Goal: Task Accomplishment & Management: Complete application form

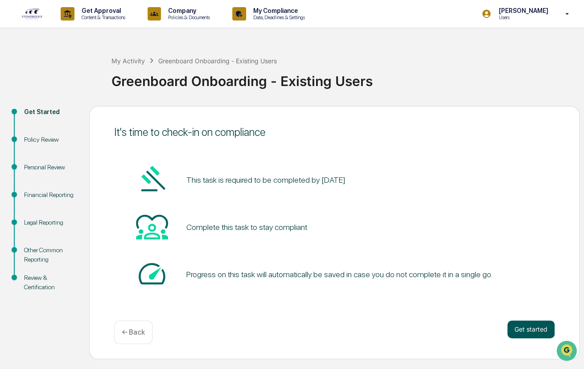
click at [522, 327] on button "Get started" at bounding box center [530, 330] width 47 height 18
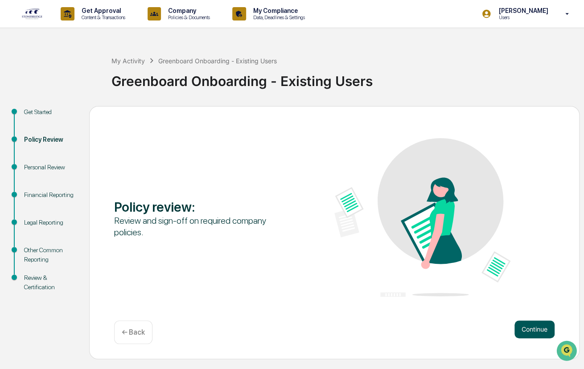
click at [533, 328] on button "Continue" at bounding box center [534, 330] width 40 height 18
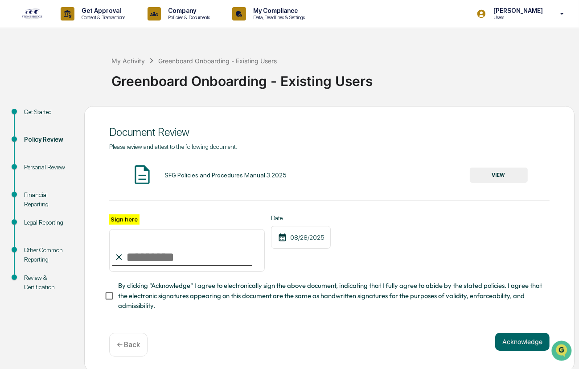
click at [169, 262] on input "Sign here" at bounding box center [187, 250] width 156 height 43
type input "**********"
click at [509, 346] on button "Acknowledge" at bounding box center [522, 342] width 54 height 18
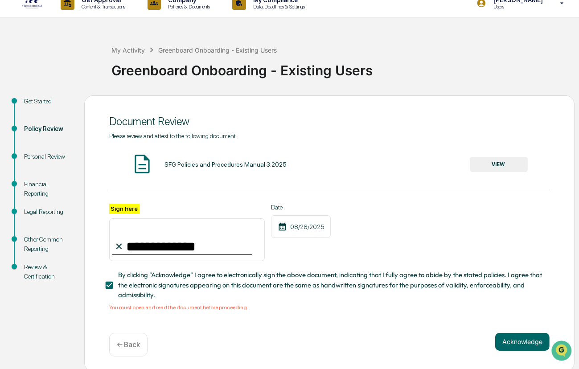
scroll to position [16, 0]
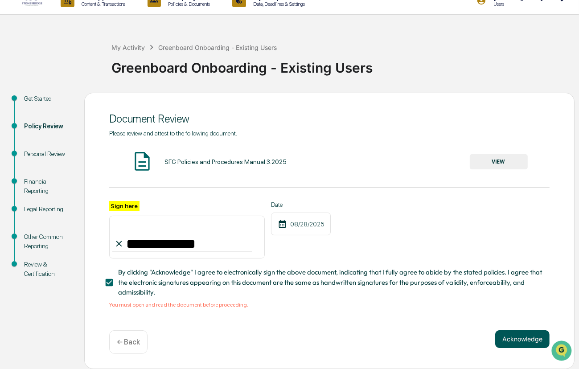
click at [506, 337] on button "Acknowledge" at bounding box center [522, 339] width 54 height 18
click at [482, 157] on button "VIEW" at bounding box center [499, 161] width 58 height 15
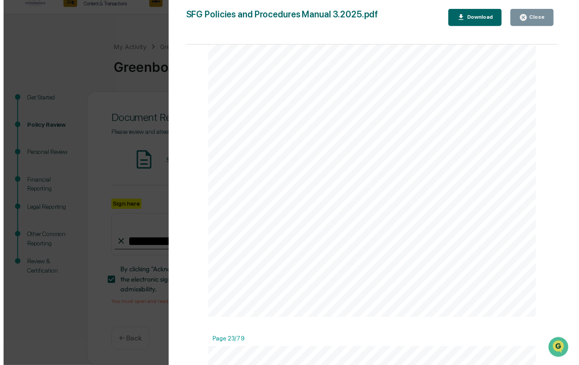
scroll to position [10075, 0]
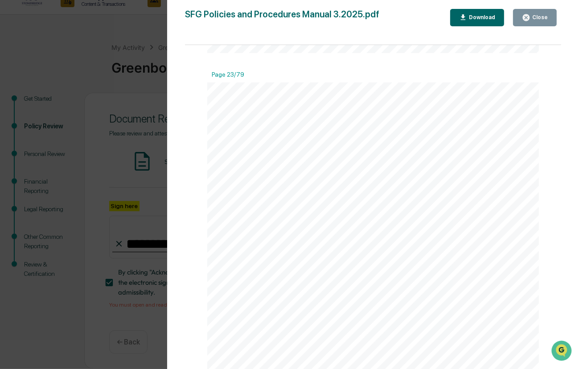
click at [548, 17] on button "Close" at bounding box center [535, 17] width 44 height 17
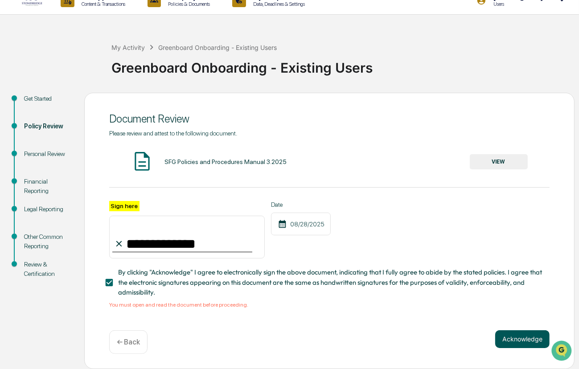
click at [516, 338] on button "Acknowledge" at bounding box center [522, 339] width 54 height 18
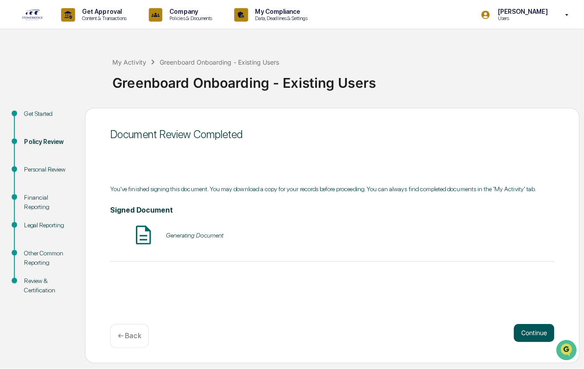
scroll to position [0, 0]
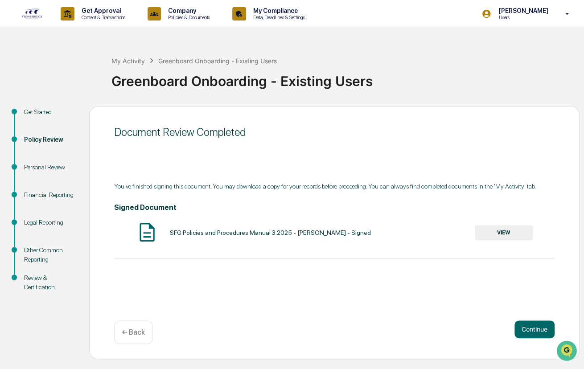
click at [503, 231] on button "VIEW" at bounding box center [504, 232] width 58 height 15
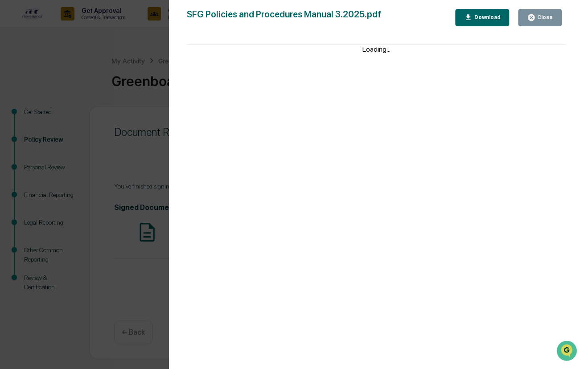
click at [471, 21] on icon "button" at bounding box center [468, 17] width 8 height 8
click at [552, 18] on div "Close" at bounding box center [543, 17] width 17 height 6
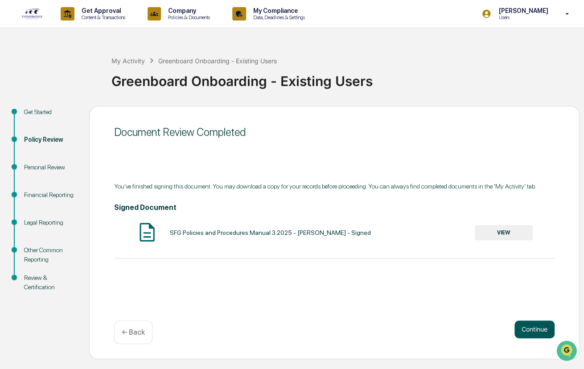
click at [538, 326] on button "Continue" at bounding box center [534, 330] width 40 height 18
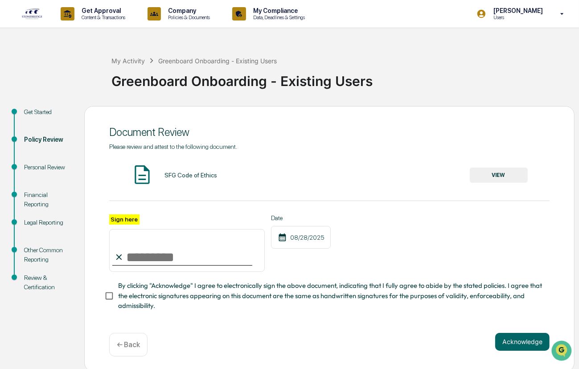
click at [499, 173] on button "VIEW" at bounding box center [499, 175] width 58 height 15
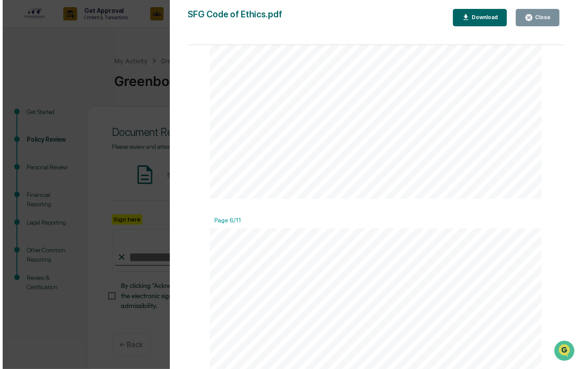
scroll to position [2140, 0]
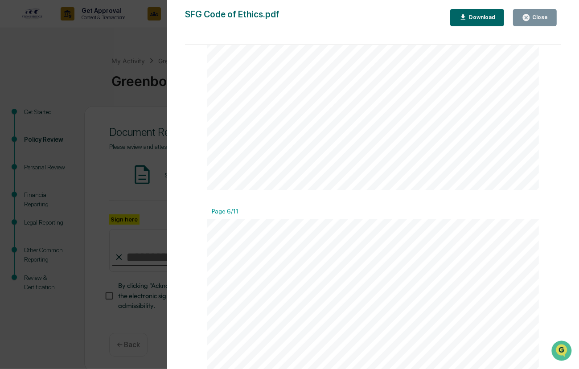
click at [528, 21] on icon "button" at bounding box center [526, 17] width 7 height 7
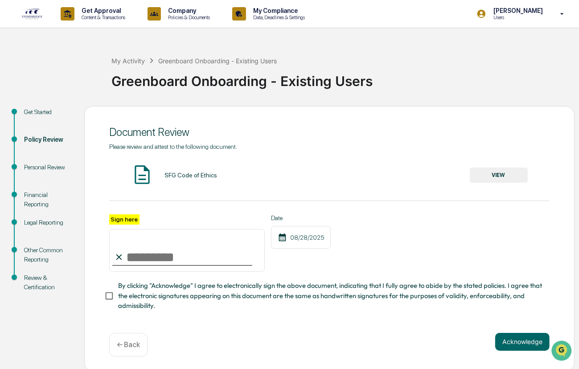
click at [173, 256] on input "Sign here" at bounding box center [187, 250] width 156 height 43
type input "**********"
click at [521, 347] on button "Acknowledge" at bounding box center [522, 342] width 54 height 18
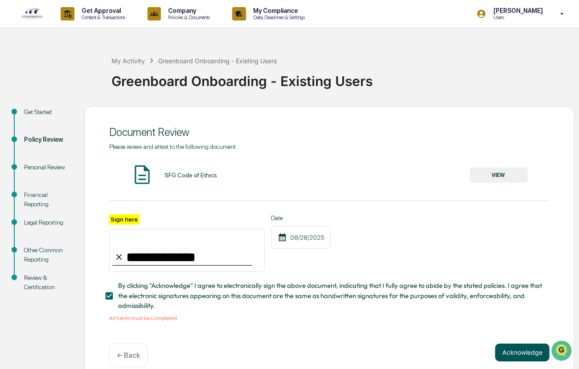
click at [517, 358] on button "Acknowledge" at bounding box center [522, 353] width 54 height 18
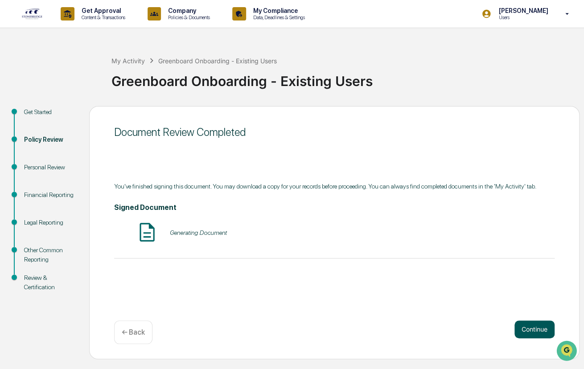
click at [537, 334] on button "Continue" at bounding box center [534, 330] width 40 height 18
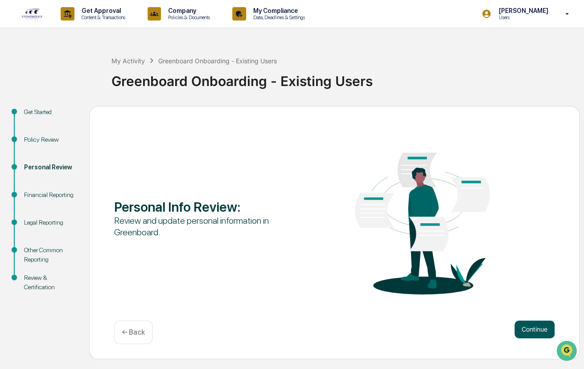
click at [522, 328] on button "Continue" at bounding box center [534, 330] width 40 height 18
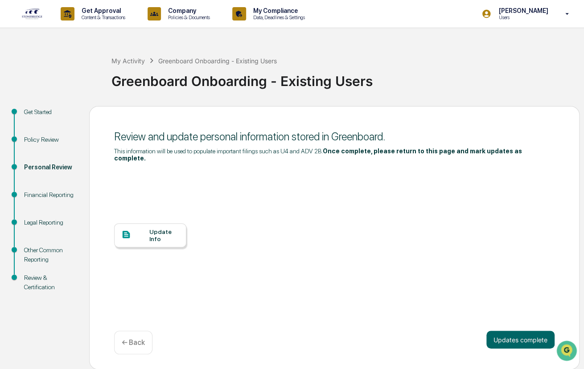
click at [162, 228] on div "Update Info" at bounding box center [164, 235] width 30 height 14
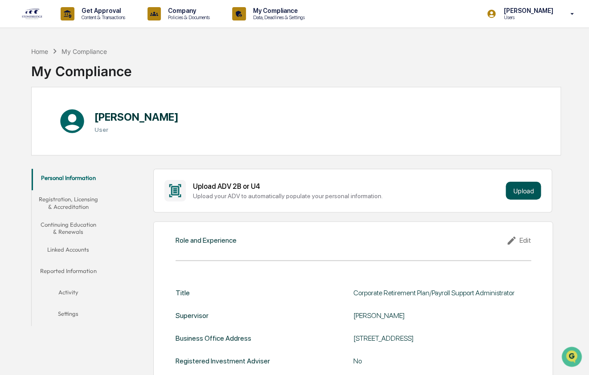
click at [517, 195] on button "Upload" at bounding box center [523, 191] width 35 height 18
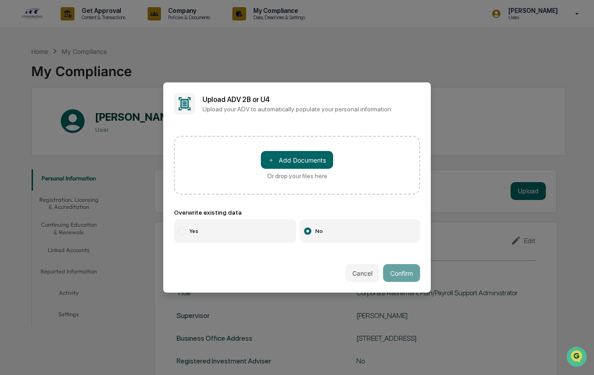
click at [362, 280] on button "Cancel" at bounding box center [362, 273] width 34 height 18
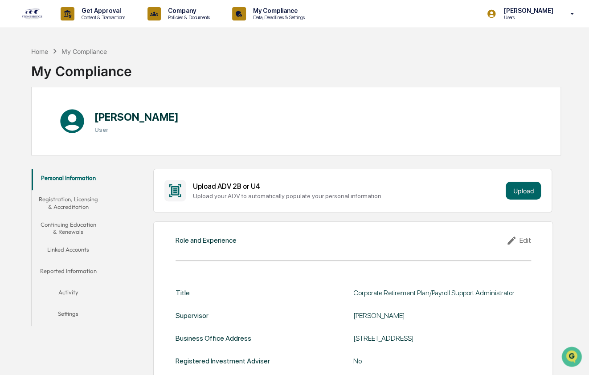
click at [91, 201] on button "Registration, Licensing & Accreditation" at bounding box center [69, 202] width 74 height 25
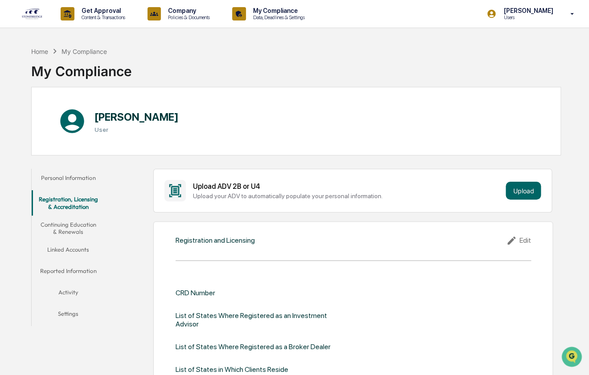
click at [77, 226] on button "Continuing Education & Renewals" at bounding box center [69, 228] width 74 height 25
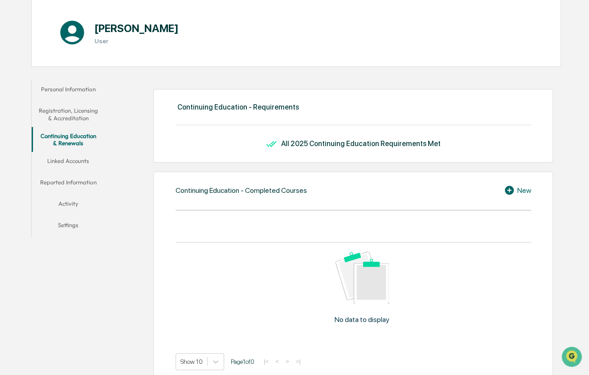
scroll to position [89, 0]
click at [81, 163] on button "Linked Accounts" at bounding box center [69, 162] width 74 height 21
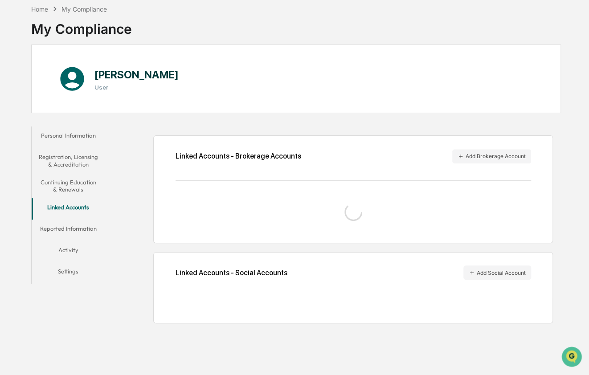
scroll to position [42, 0]
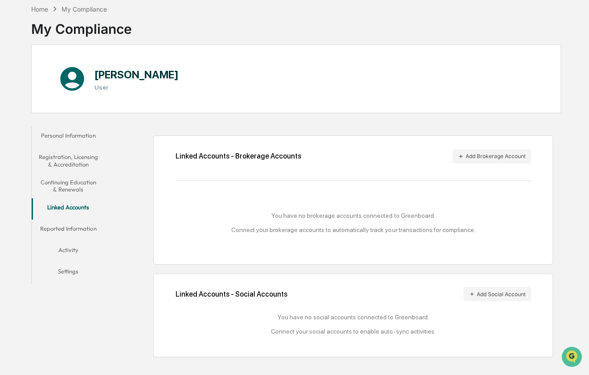
click at [85, 232] on button "Reported Information" at bounding box center [69, 230] width 74 height 21
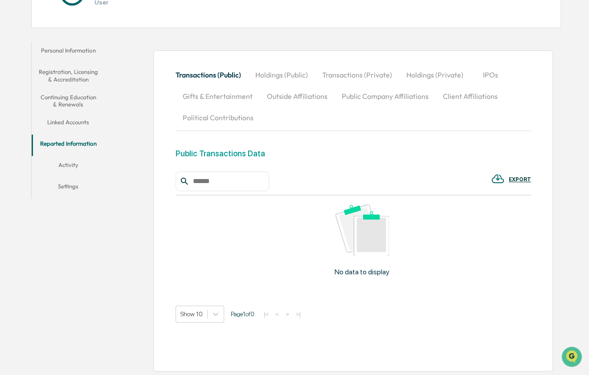
click at [67, 166] on button "Activity" at bounding box center [69, 166] width 74 height 21
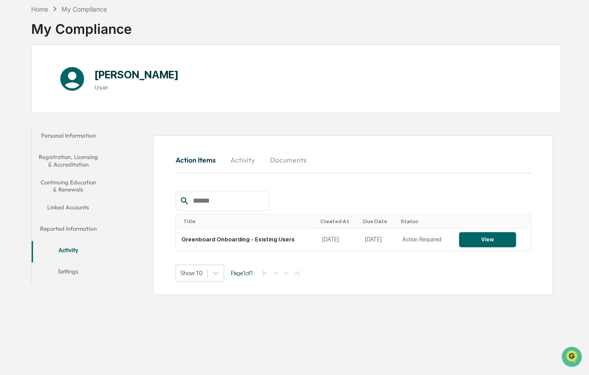
click at [74, 275] on button "Settings" at bounding box center [69, 273] width 74 height 21
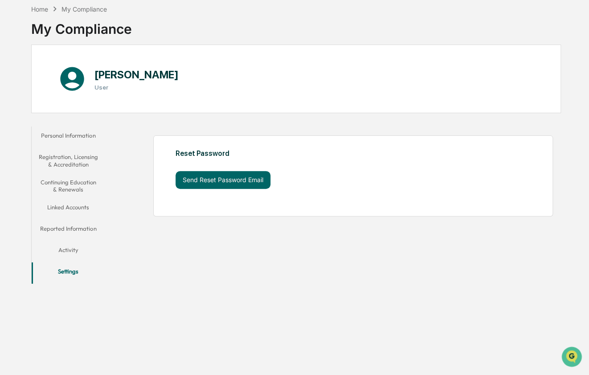
click at [131, 79] on h1 "[PERSON_NAME]" at bounding box center [137, 74] width 84 height 13
click at [116, 75] on h1 "[PERSON_NAME]" at bounding box center [137, 74] width 84 height 13
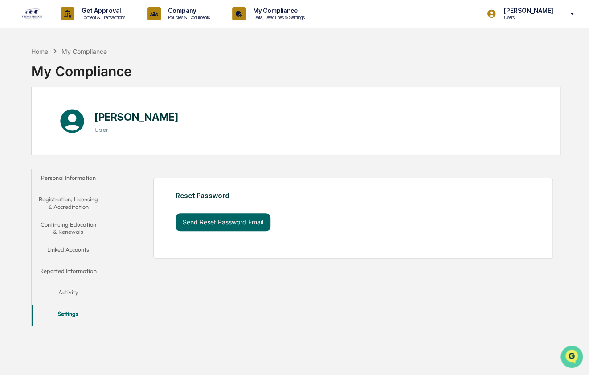
click at [576, 357] on icon "Open customer support" at bounding box center [572, 368] width 22 height 22
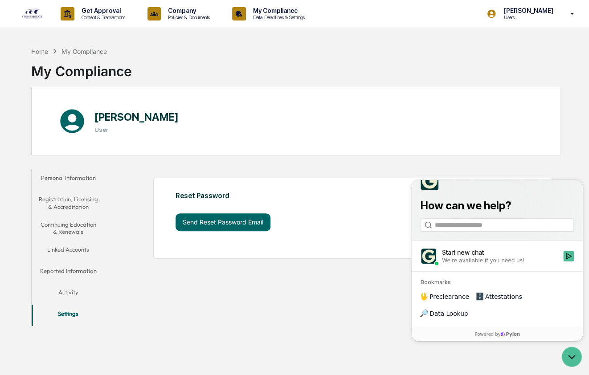
click at [358, 296] on div "Personal Information Registration, Licensing & Accreditation Continuing Educati…" at bounding box center [296, 246] width 531 height 162
click at [573, 356] on icon "Open customer support" at bounding box center [572, 357] width 22 height 22
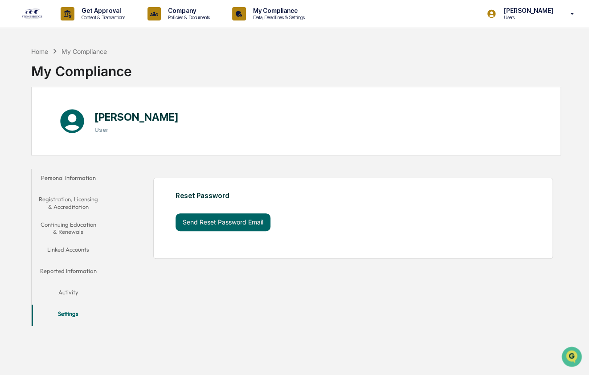
click at [81, 177] on button "Personal Information" at bounding box center [69, 179] width 74 height 21
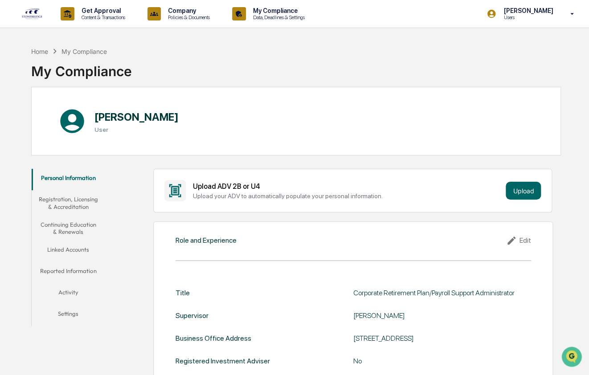
click at [114, 72] on div "My Compliance" at bounding box center [81, 67] width 101 height 23
click at [142, 116] on h1 "[PERSON_NAME]" at bounding box center [137, 117] width 84 height 13
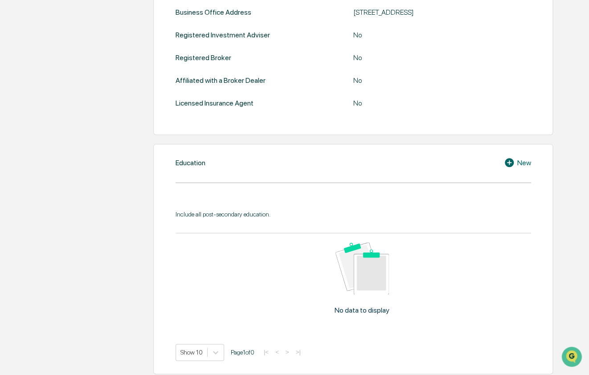
scroll to position [357, 0]
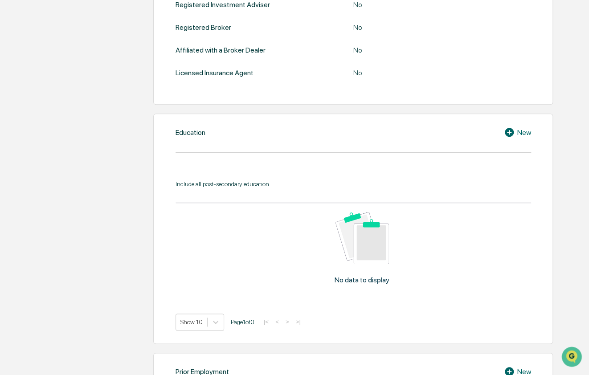
click at [520, 132] on div "New" at bounding box center [517, 132] width 27 height 11
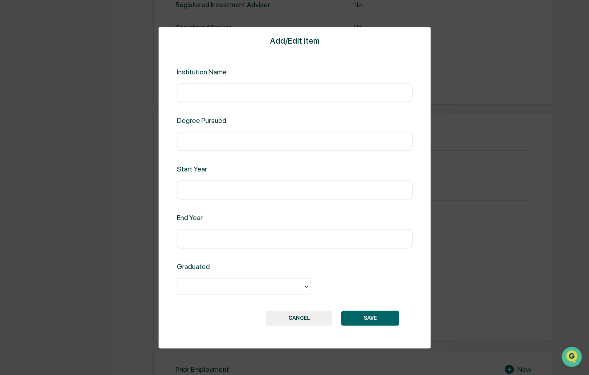
click at [235, 95] on input "text" at bounding box center [295, 92] width 222 height 9
click at [216, 140] on input "text" at bounding box center [295, 141] width 222 height 9
drag, startPoint x: 267, startPoint y: 93, endPoint x: 263, endPoint y: 90, distance: 5.2
type input "**********"
click at [209, 135] on div "​" at bounding box center [295, 141] width 236 height 19
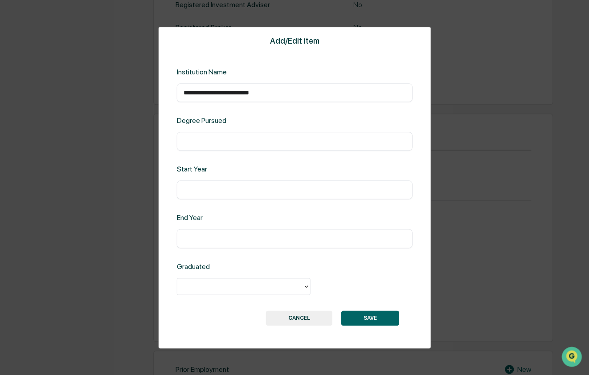
click at [209, 140] on input "text" at bounding box center [295, 141] width 222 height 9
type input "*********"
click at [209, 194] on input "text" at bounding box center [295, 190] width 222 height 9
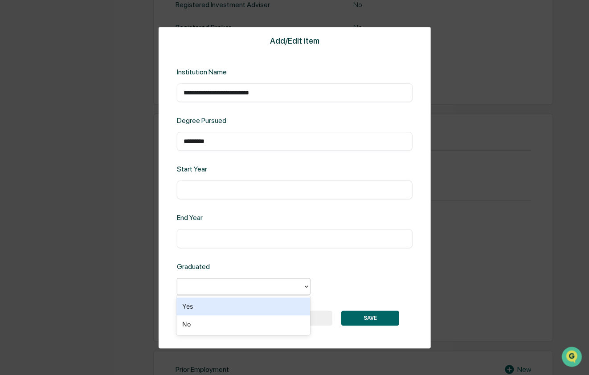
click at [306, 285] on icon at bounding box center [306, 286] width 7 height 7
click at [207, 310] on div "Yes" at bounding box center [244, 307] width 134 height 18
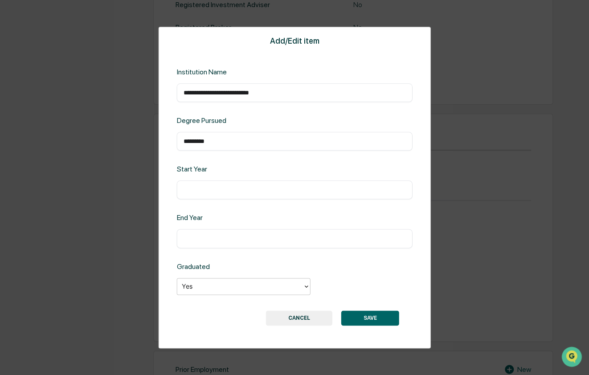
click at [189, 190] on input "text" at bounding box center [295, 190] width 222 height 9
type input "****"
click at [185, 237] on input "text" at bounding box center [295, 238] width 222 height 9
type input "****"
drag, startPoint x: 165, startPoint y: 224, endPoint x: 177, endPoint y: 224, distance: 11.2
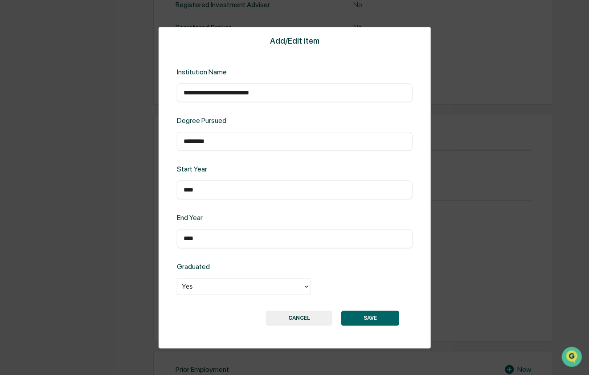
click at [165, 224] on div "**********" at bounding box center [295, 188] width 272 height 322
click at [375, 318] on button "SAVE" at bounding box center [370, 318] width 58 height 15
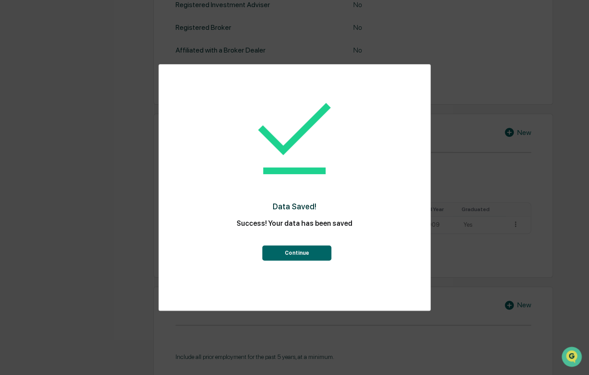
click at [301, 253] on button "Continue" at bounding box center [296, 253] width 69 height 15
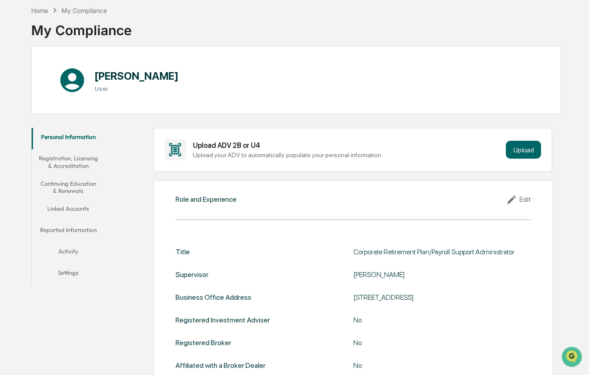
scroll to position [0, 0]
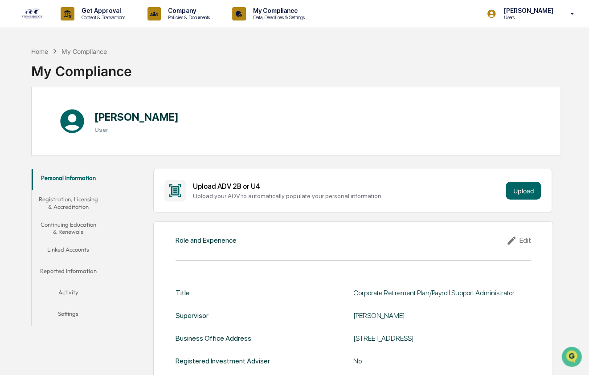
click at [87, 209] on button "Registration, Licensing & Accreditation" at bounding box center [69, 202] width 74 height 25
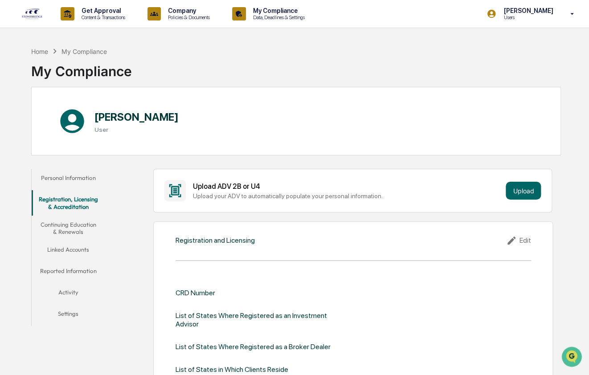
click at [70, 178] on button "Personal Information" at bounding box center [69, 179] width 74 height 21
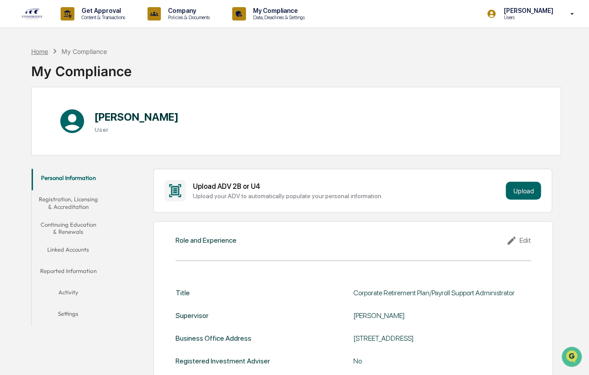
click at [41, 52] on div "Home" at bounding box center [39, 52] width 17 height 8
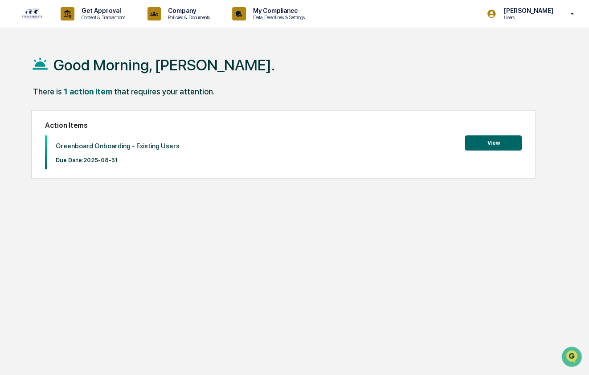
click at [476, 147] on button "View" at bounding box center [493, 143] width 57 height 15
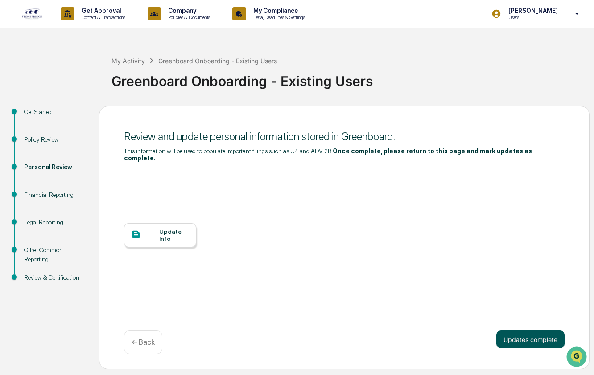
click at [534, 339] on button "Updates complete" at bounding box center [530, 340] width 68 height 18
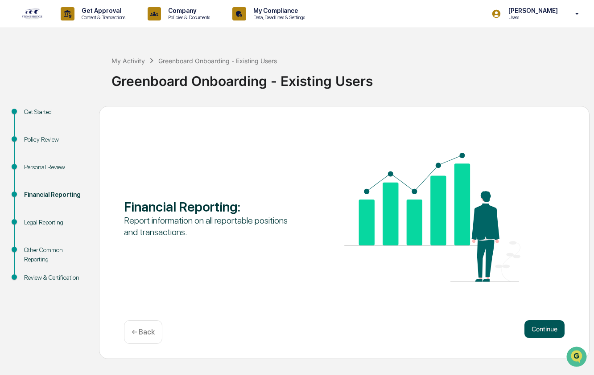
click at [551, 330] on button "Continue" at bounding box center [544, 330] width 40 height 18
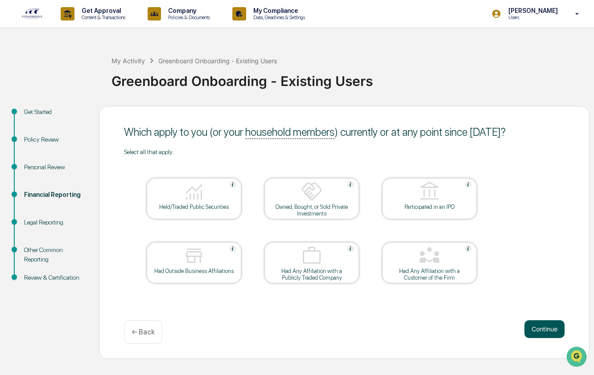
click at [540, 329] on button "Continue" at bounding box center [544, 330] width 40 height 18
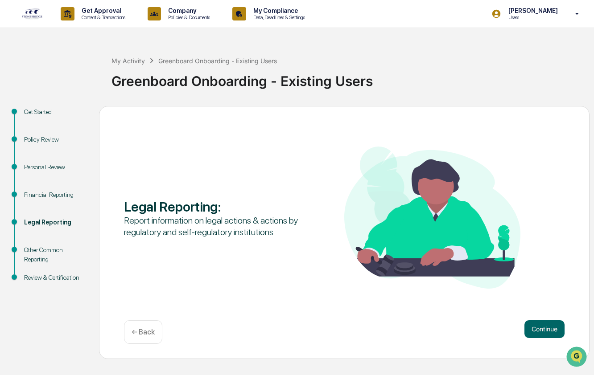
click at [540, 329] on button "Continue" at bounding box center [544, 330] width 40 height 18
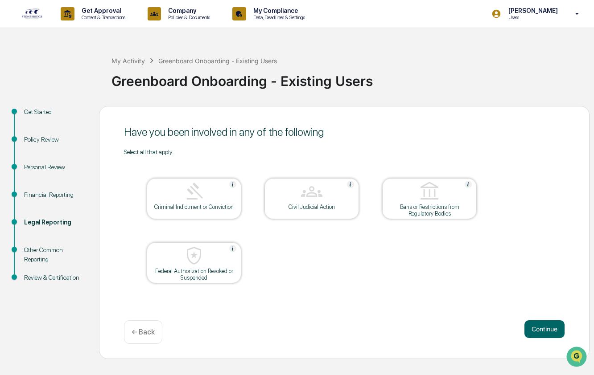
click at [540, 329] on button "Continue" at bounding box center [544, 330] width 40 height 18
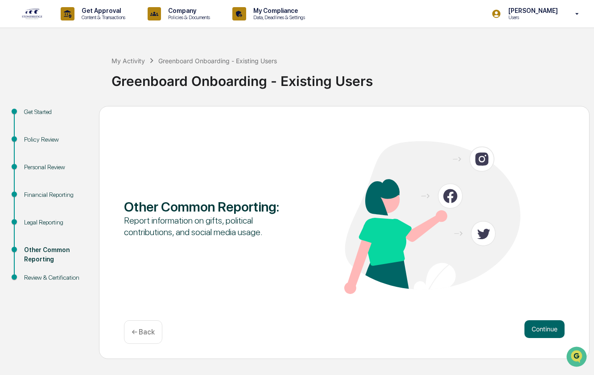
click at [540, 329] on button "Continue" at bounding box center [544, 330] width 40 height 18
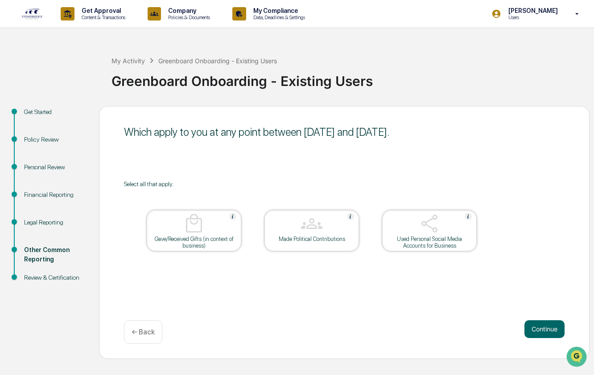
click at [540, 329] on button "Continue" at bounding box center [544, 330] width 40 height 18
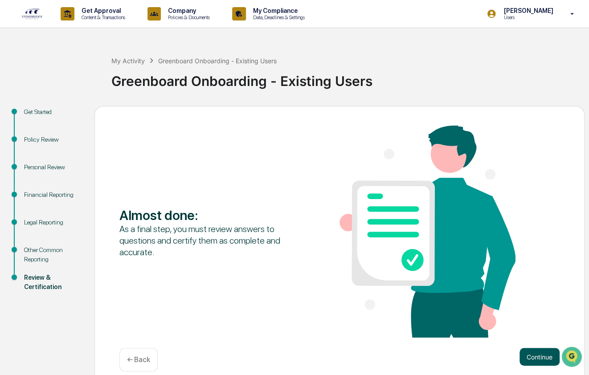
click at [537, 359] on button "Continue" at bounding box center [540, 357] width 40 height 18
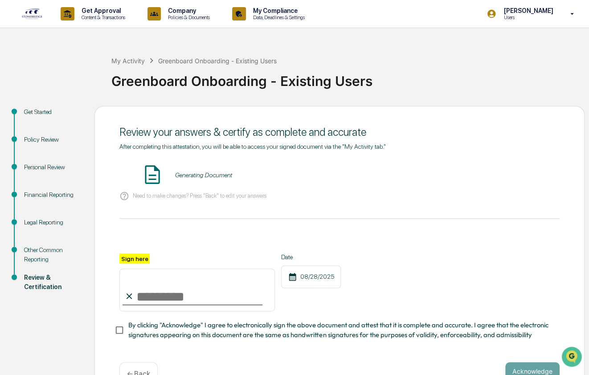
click at [148, 301] on input "Sign here" at bounding box center [197, 290] width 156 height 43
type input "**********"
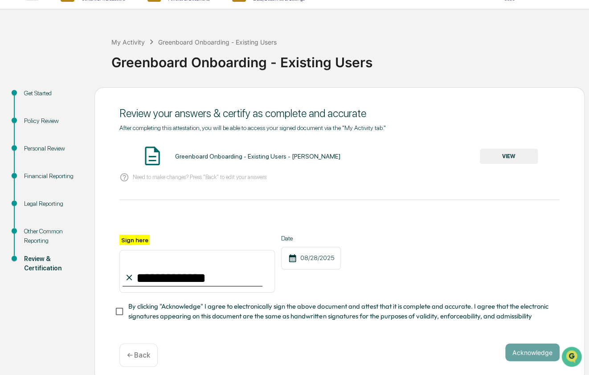
scroll to position [29, 0]
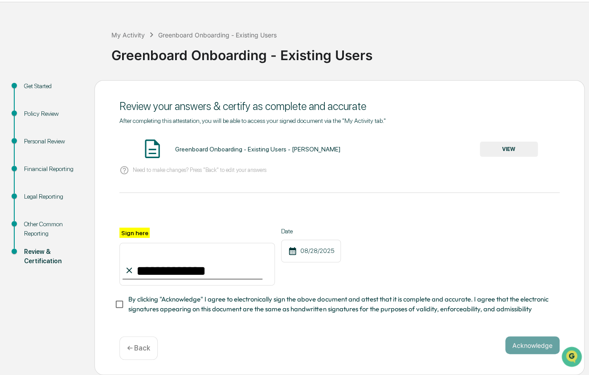
click at [509, 145] on button "VIEW" at bounding box center [509, 149] width 58 height 15
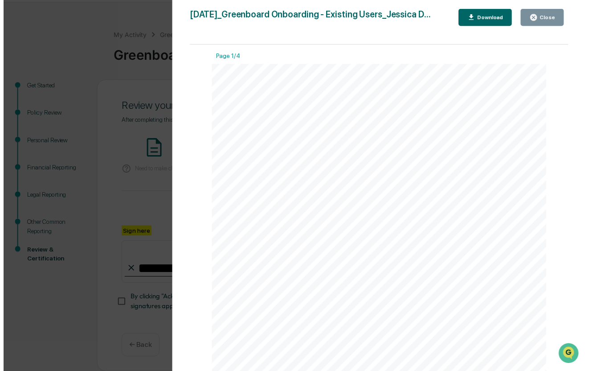
scroll to position [0, 0]
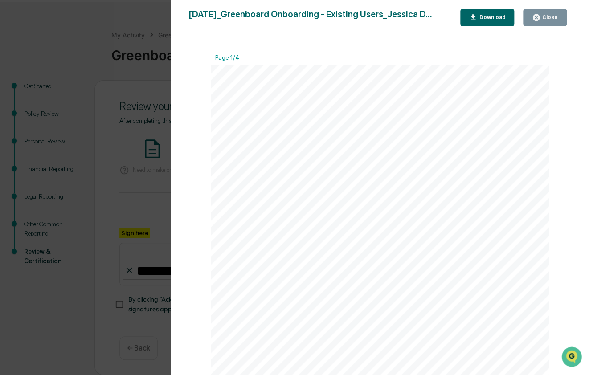
click at [544, 15] on div "Close" at bounding box center [549, 17] width 17 height 6
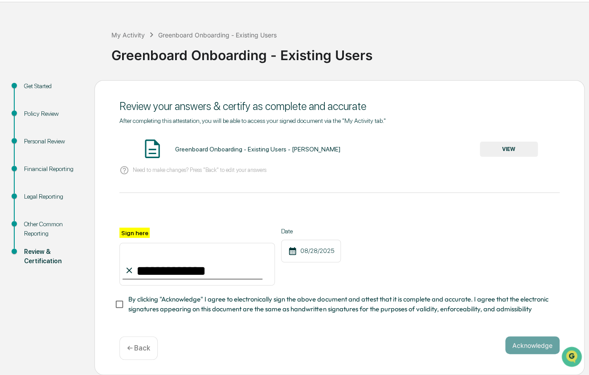
click at [410, 253] on div "**********" at bounding box center [339, 257] width 440 height 58
click at [516, 346] on button "Acknowledge" at bounding box center [533, 346] width 54 height 18
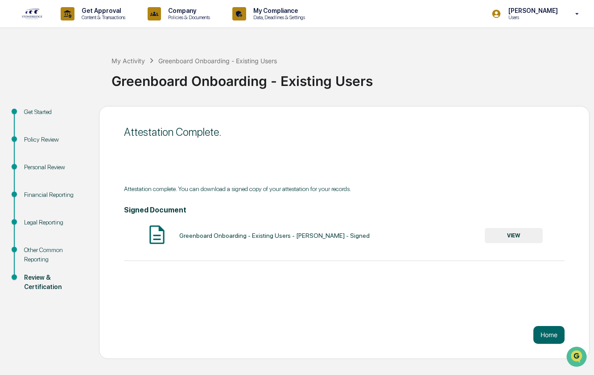
click at [507, 238] on button "VIEW" at bounding box center [514, 235] width 58 height 15
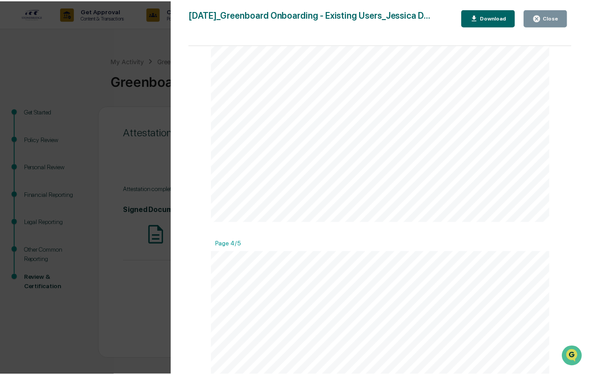
scroll to position [1382, 0]
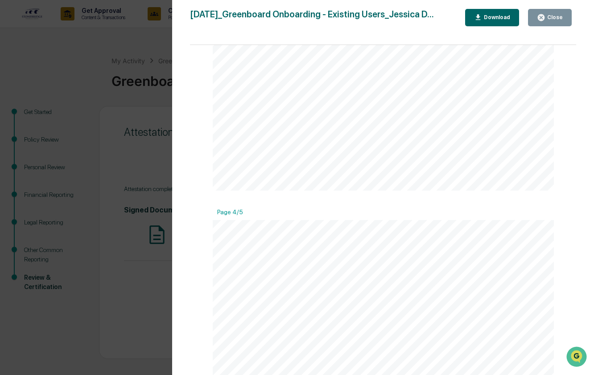
drag, startPoint x: 553, startPoint y: 22, endPoint x: 539, endPoint y: 42, distance: 24.6
click at [551, 21] on button "Close" at bounding box center [550, 17] width 44 height 17
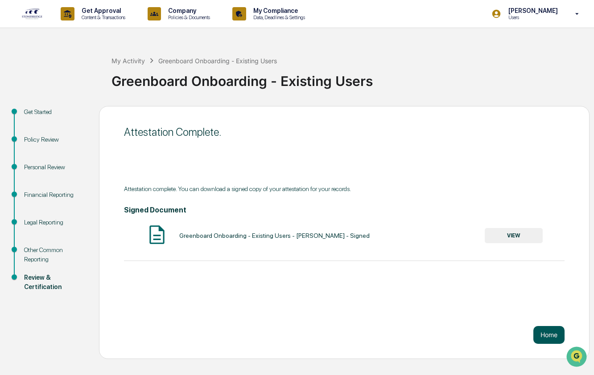
click at [543, 329] on button "Home" at bounding box center [548, 335] width 31 height 18
